Goal: Task Accomplishment & Management: Use online tool/utility

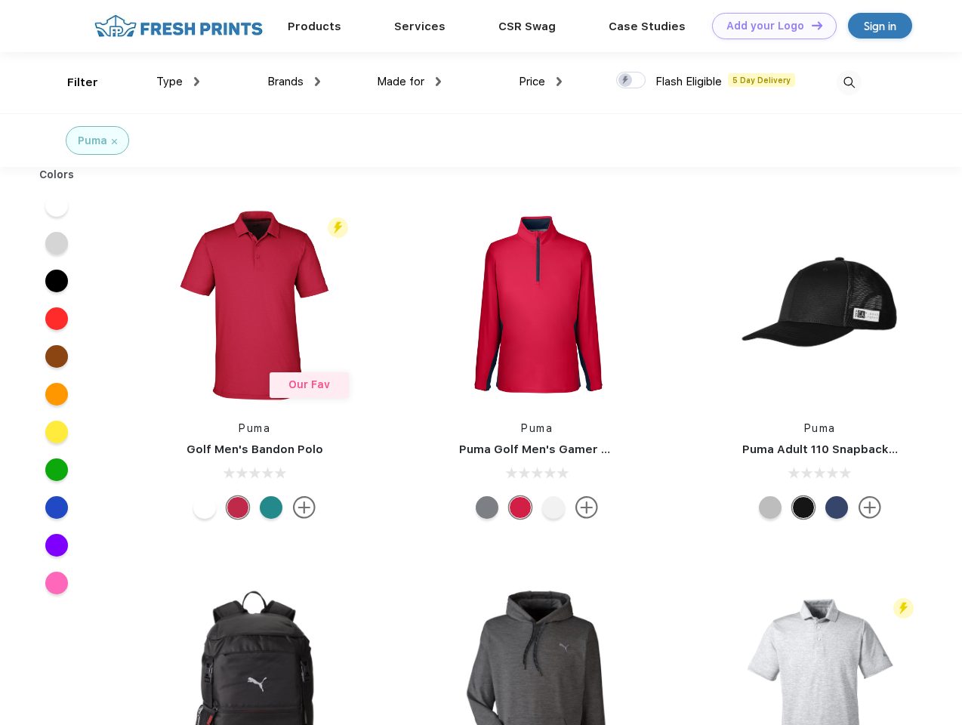
click at [768, 26] on link "Add your Logo Design Tool" at bounding box center [774, 26] width 125 height 26
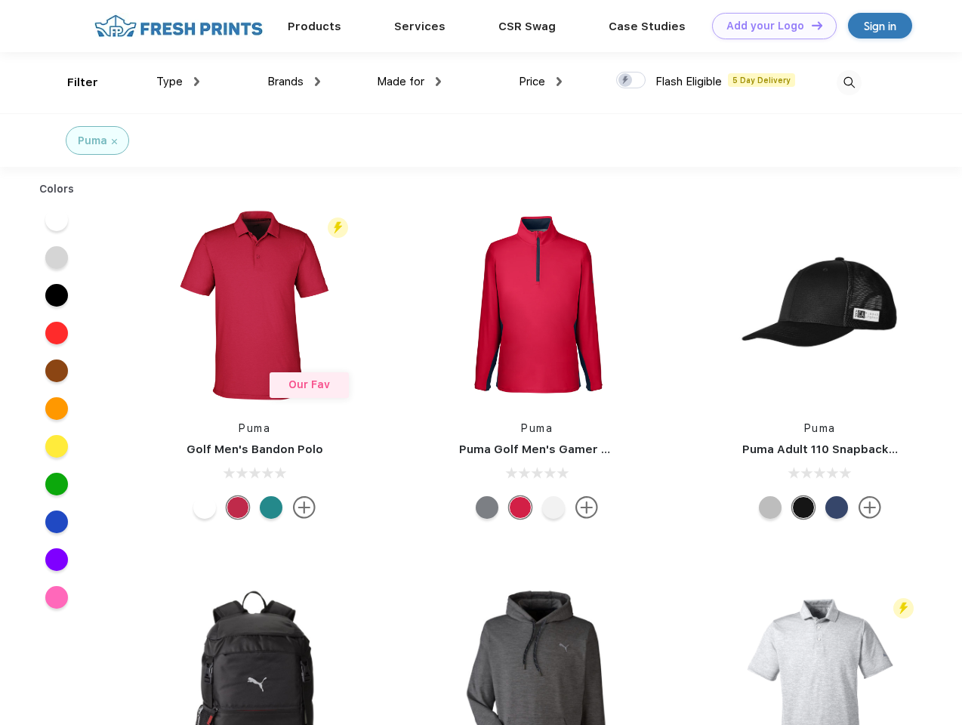
click at [0, 0] on div "Design Tool" at bounding box center [0, 0] width 0 height 0
click at [810, 25] on link "Add your Logo Design Tool" at bounding box center [774, 26] width 125 height 26
click at [72, 82] on div "Filter" at bounding box center [82, 82] width 31 height 17
click at [178, 82] on span "Type" at bounding box center [169, 82] width 26 height 14
click at [294, 82] on span "Brands" at bounding box center [285, 82] width 36 height 14
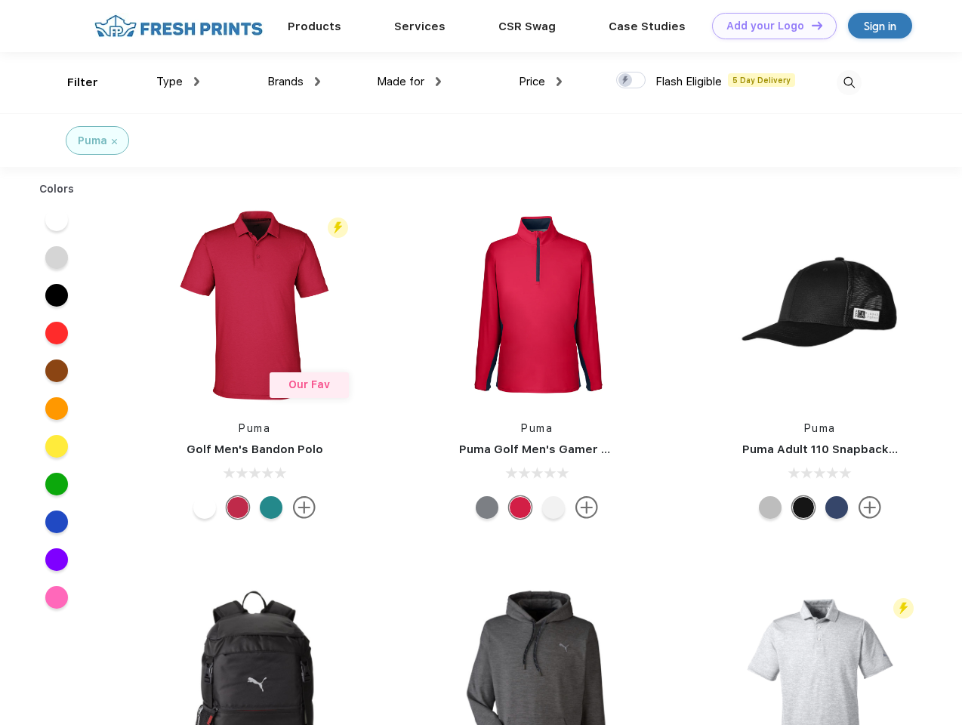
click at [409, 82] on span "Made for" at bounding box center [401, 82] width 48 height 14
click at [540, 82] on span "Price" at bounding box center [532, 82] width 26 height 14
click at [631, 81] on div at bounding box center [630, 80] width 29 height 17
click at [626, 81] on input "checkbox" at bounding box center [621, 76] width 10 height 10
click at [848, 82] on img at bounding box center [848, 82] width 25 height 25
